Goal: Transaction & Acquisition: Download file/media

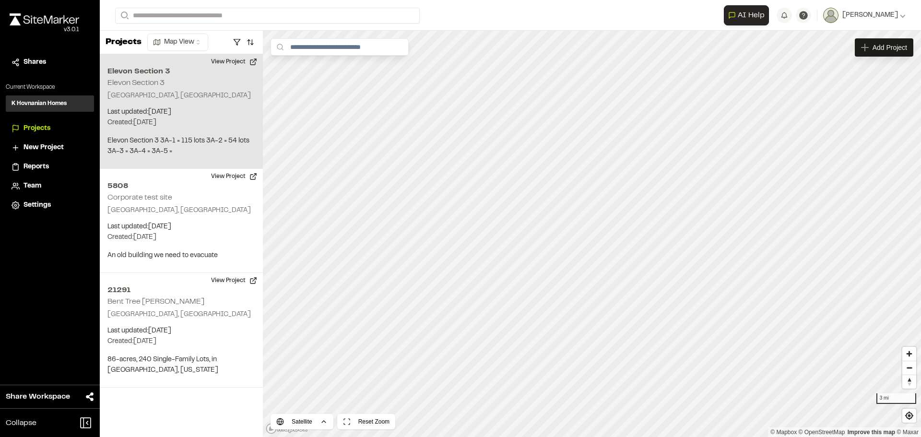
click at [163, 106] on div "Elevon Section 3 Elevon Section 3 Plano, [GEOGRAPHIC_DATA] Last updated: [DATE]…" at bounding box center [181, 111] width 163 height 115
click at [219, 59] on button "View Project" at bounding box center [234, 61] width 58 height 15
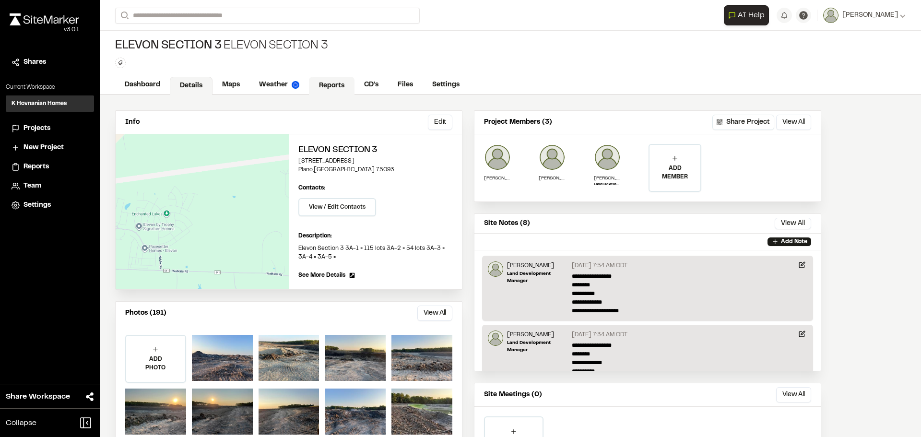
click at [330, 81] on link "Reports" at bounding box center [332, 86] width 46 height 18
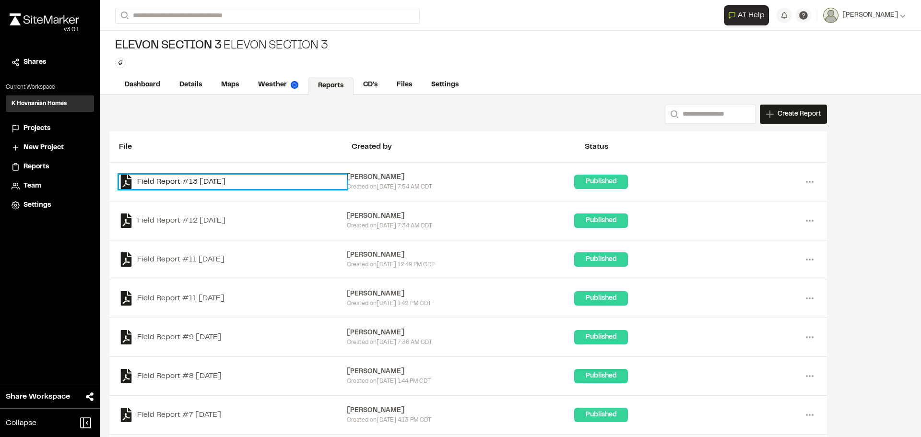
click at [214, 183] on link "Field Report #13 [DATE]" at bounding box center [233, 182] width 228 height 14
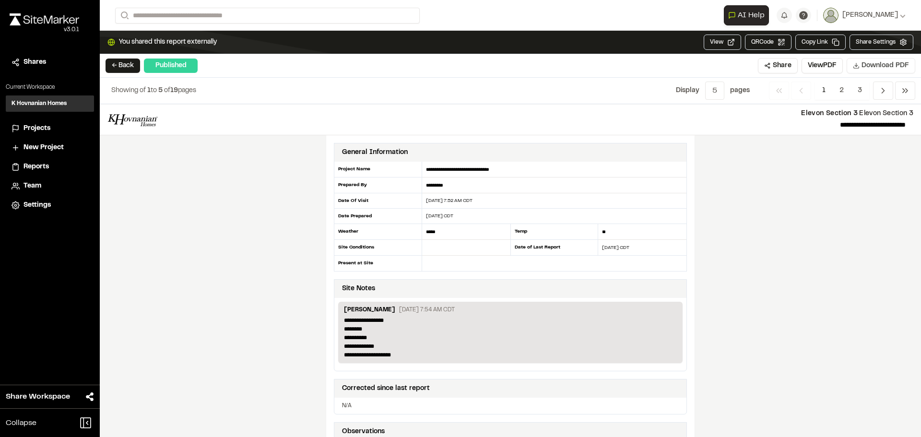
click at [877, 66] on span "Download PDF" at bounding box center [884, 65] width 47 height 11
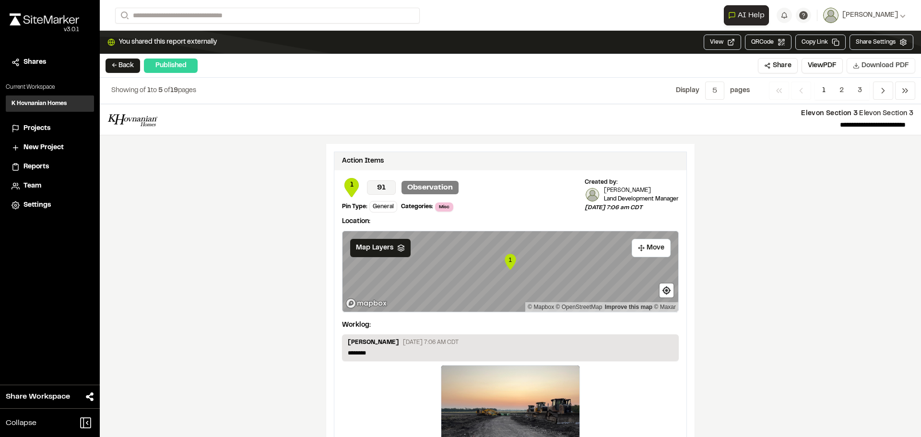
scroll to position [1423, 0]
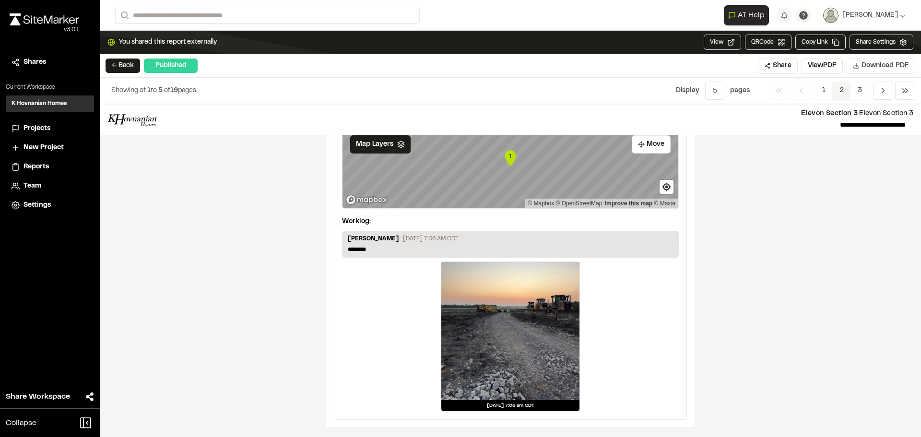
click at [841, 90] on span "2" at bounding box center [841, 91] width 19 height 18
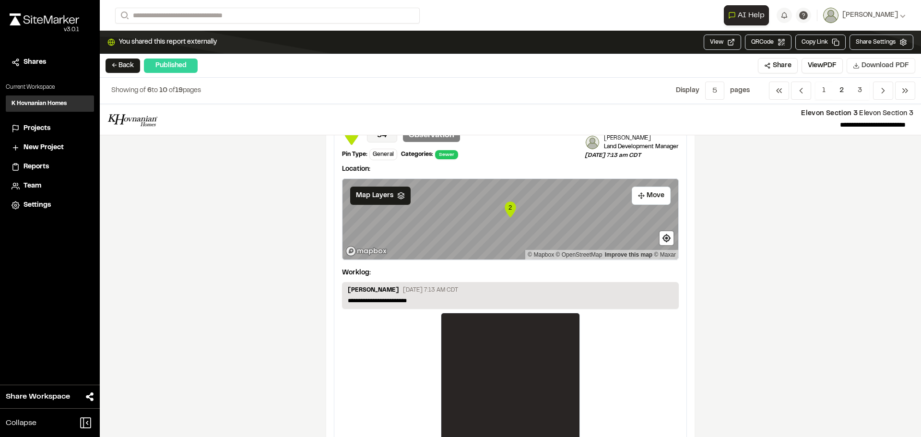
scroll to position [0, 0]
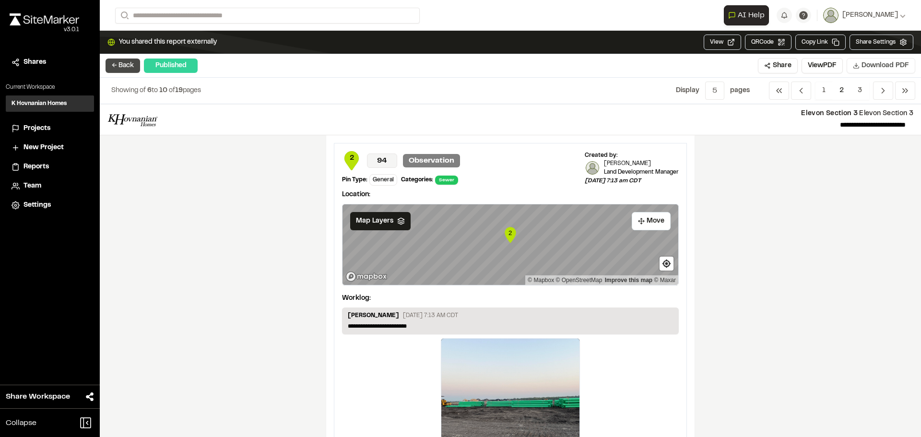
click at [117, 65] on button "← Back" at bounding box center [122, 66] width 35 height 14
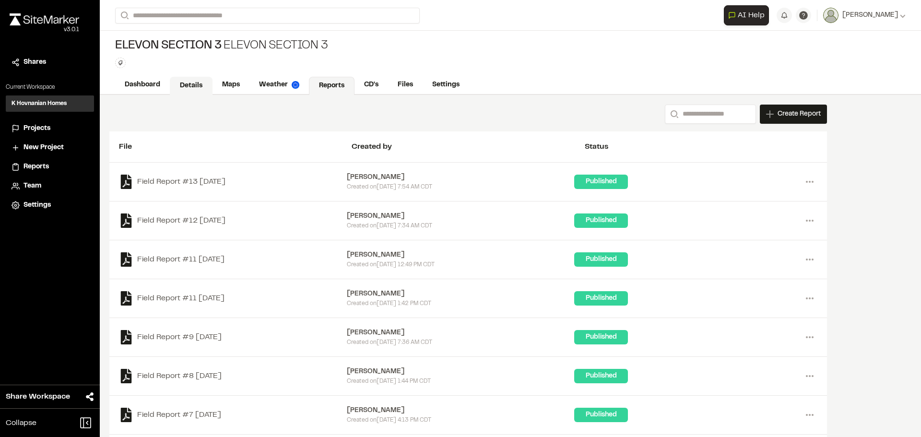
click at [199, 83] on link "Details" at bounding box center [191, 86] width 43 height 18
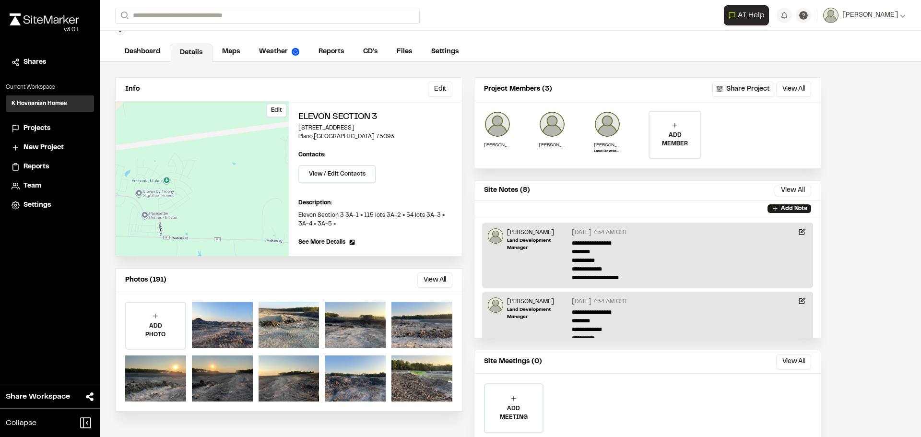
scroll to position [66, 0]
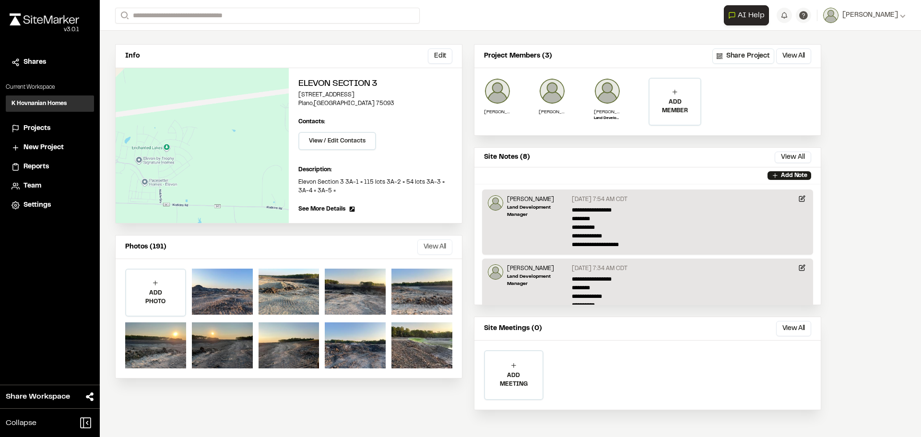
click at [433, 245] on button "View All" at bounding box center [434, 246] width 35 height 15
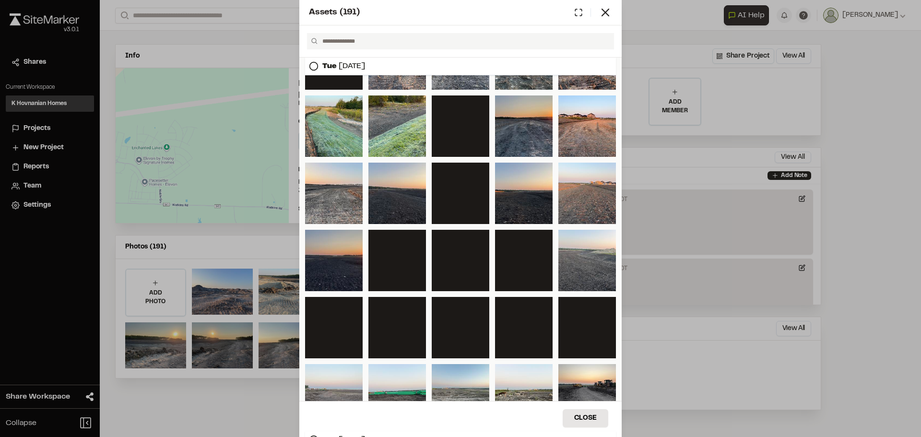
scroll to position [0, 0]
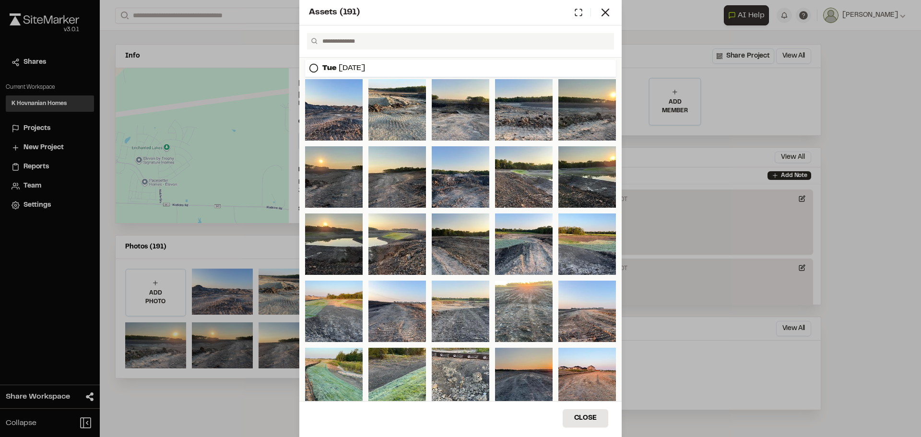
click at [316, 69] on icon at bounding box center [314, 68] width 10 height 10
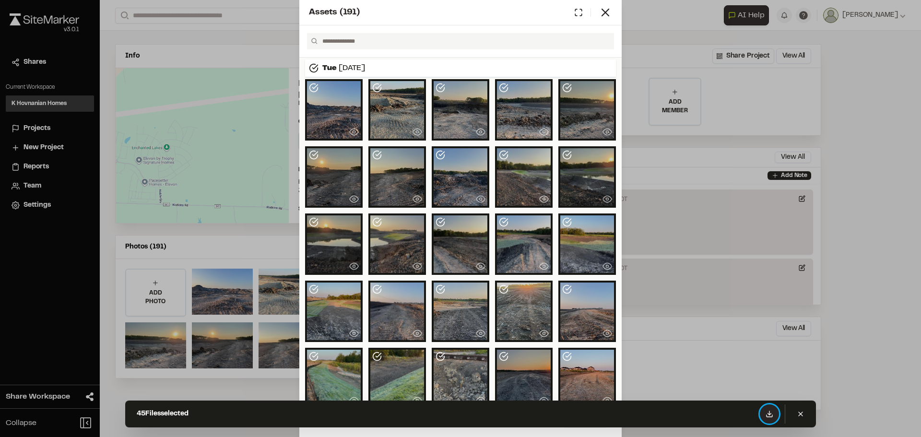
click at [773, 414] on button at bounding box center [769, 413] width 19 height 19
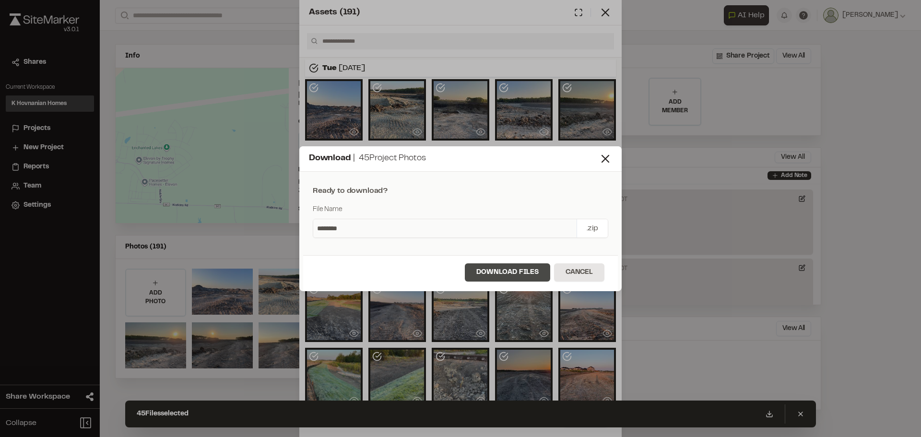
click at [500, 272] on button "Download Files" at bounding box center [507, 272] width 85 height 18
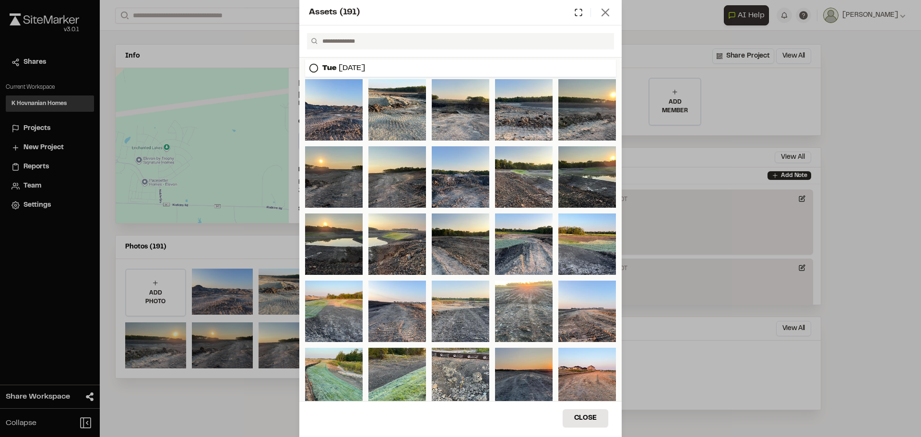
click at [609, 17] on icon at bounding box center [604, 12] width 13 height 13
